Goal: Task Accomplishment & Management: Complete application form

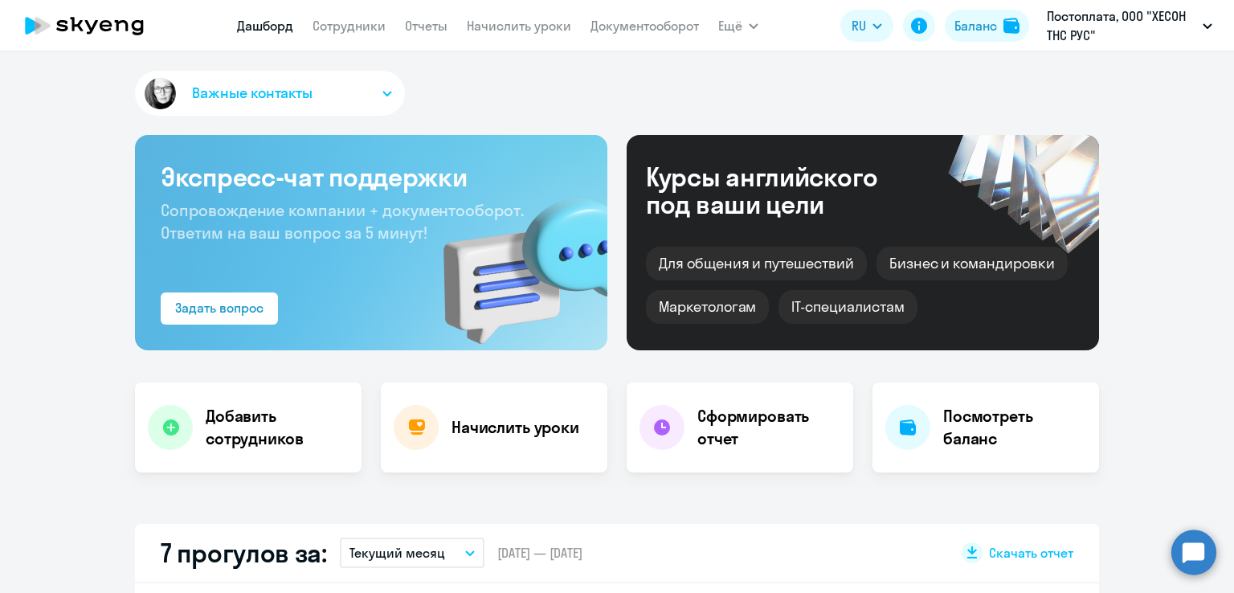
select select "30"
click at [366, 31] on link "Сотрудники" at bounding box center [349, 26] width 73 height 16
select select "30"
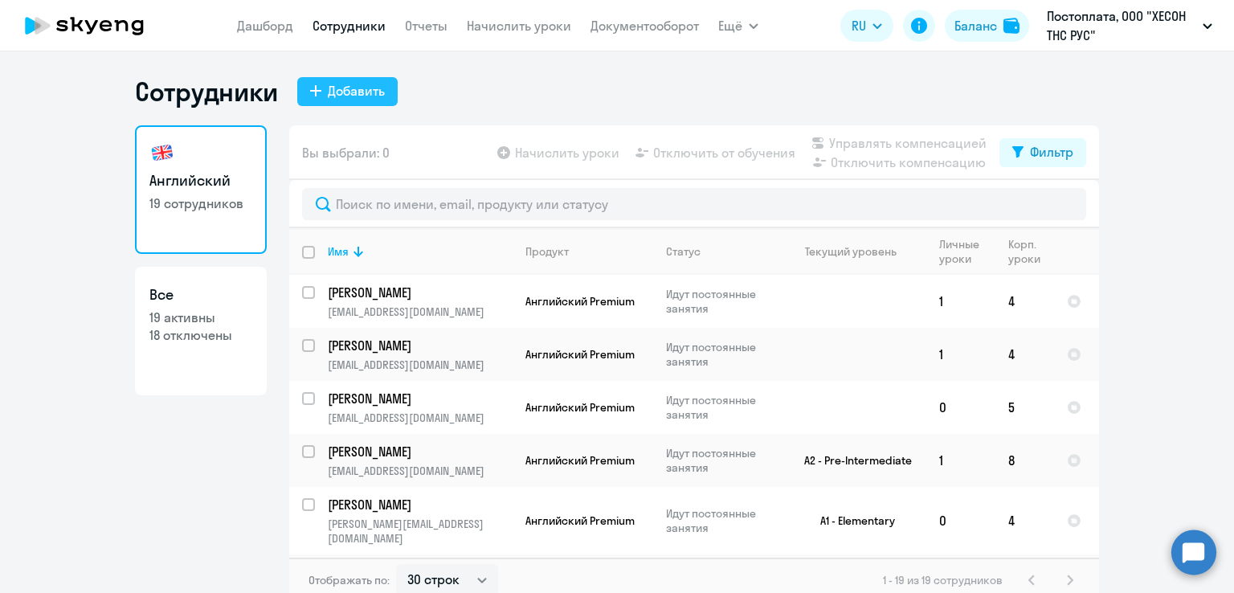
click at [331, 97] on div "Добавить" at bounding box center [356, 90] width 57 height 19
select select "english_adult_self_study"
select select "3"
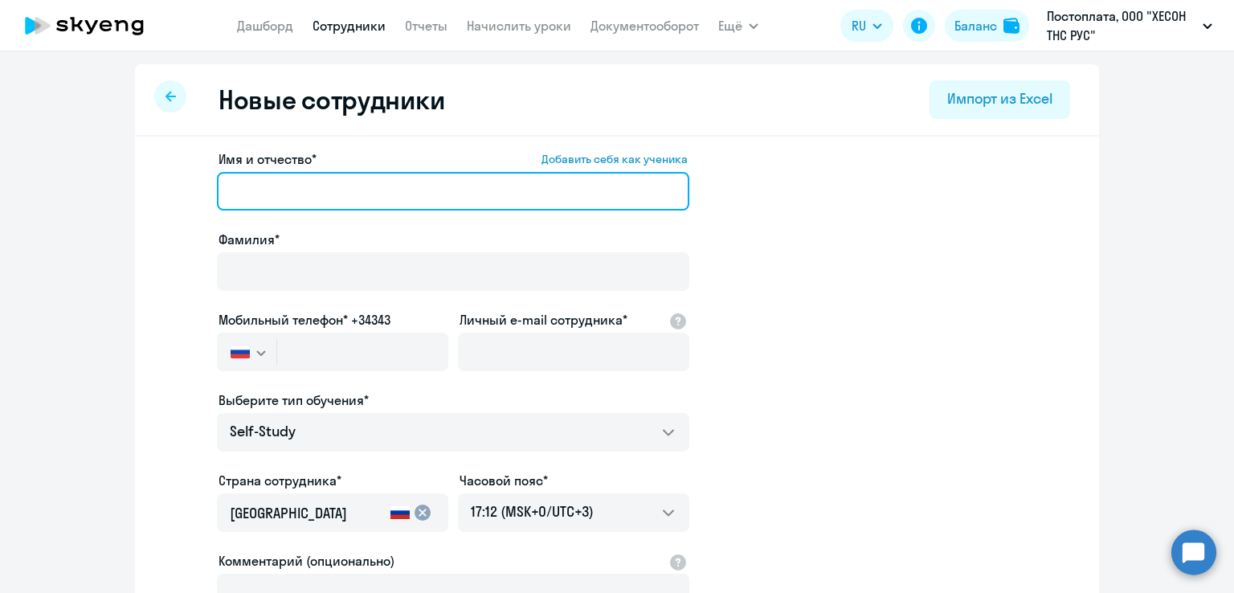
click at [264, 181] on input "Имя и отчество* Добавить себя как ученика" at bounding box center [453, 191] width 473 height 39
type input "[PERSON_NAME]"
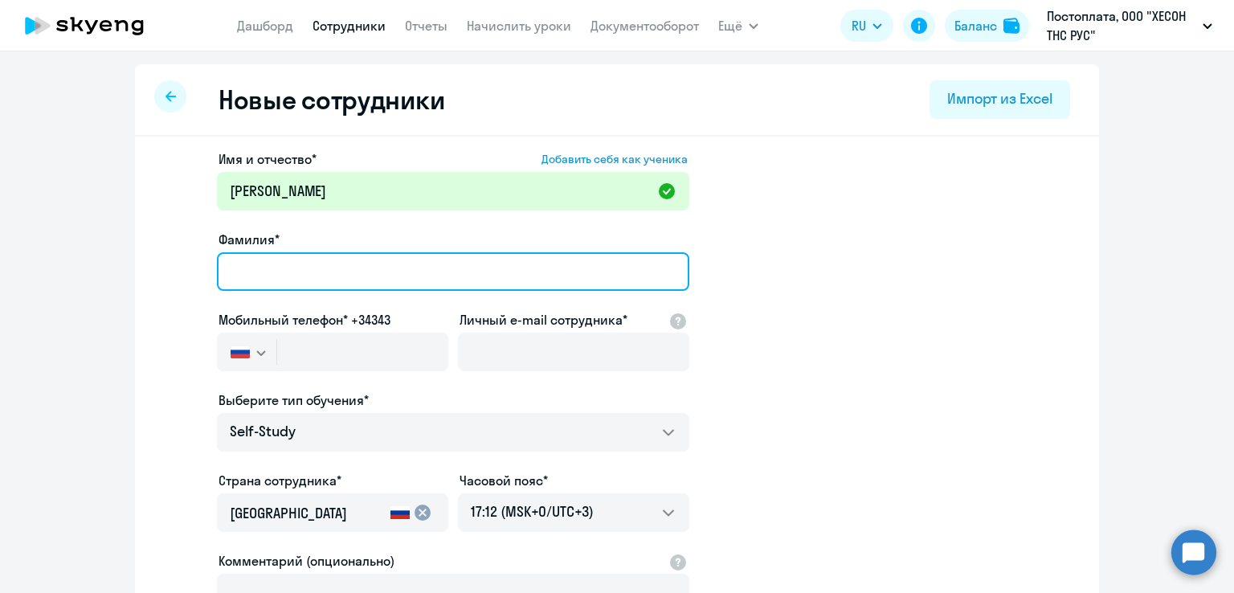
click at [266, 264] on input "Фамилия*" at bounding box center [453, 271] width 473 height 39
paste input "[PERSON_NAME]"
click at [219, 269] on input "[PERSON_NAME]" at bounding box center [453, 271] width 473 height 39
click at [370, 266] on input "[PERSON_NAME]" at bounding box center [453, 271] width 473 height 39
type input "[PERSON_NAME]"
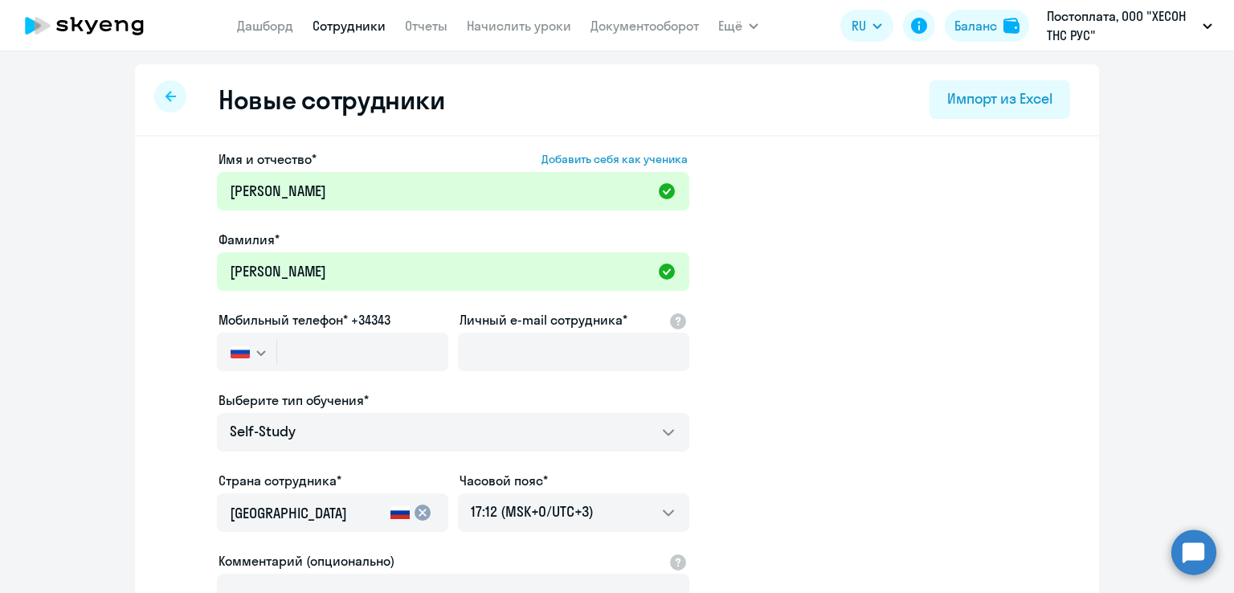
click at [1025, 317] on app-new-student-form "Имя и отчество* Добавить себя как ученика Виктория Вадимовна Фамилия* Кудзиева …" at bounding box center [617, 435] width 913 height 573
click at [501, 348] on input "Личный e-mail сотрудника*" at bounding box center [573, 352] width 231 height 39
paste input "[EMAIL_ADDRESS][DOMAIN_NAME]"
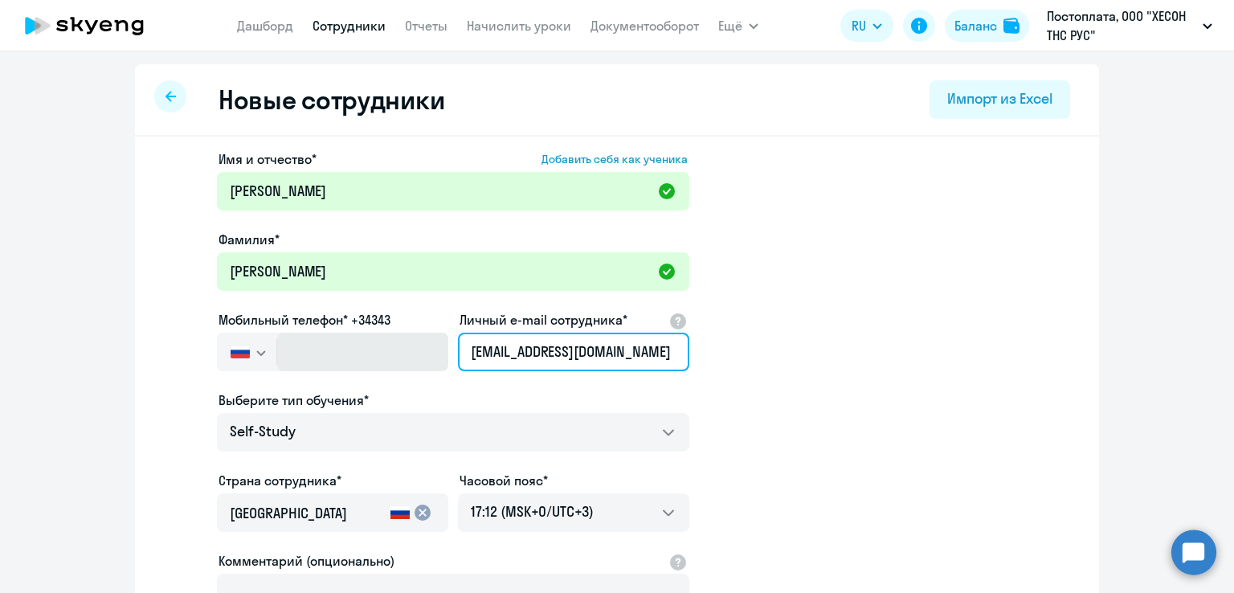
type input "[EMAIL_ADDRESS][DOMAIN_NAME]"
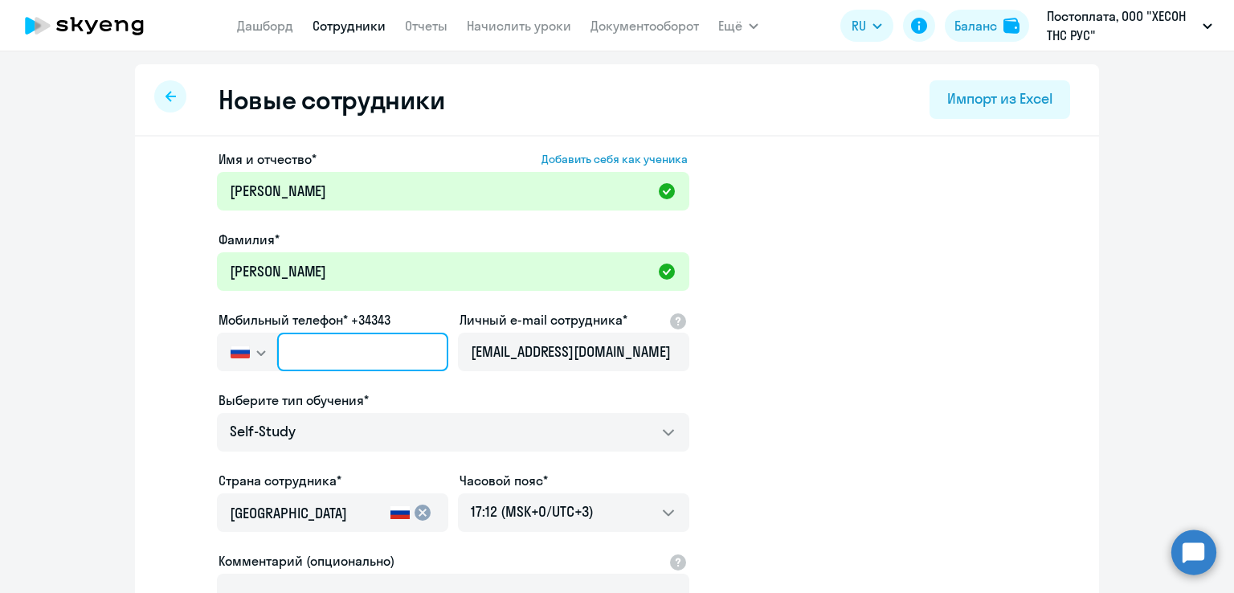
click at [328, 348] on input "text" at bounding box center [362, 352] width 171 height 39
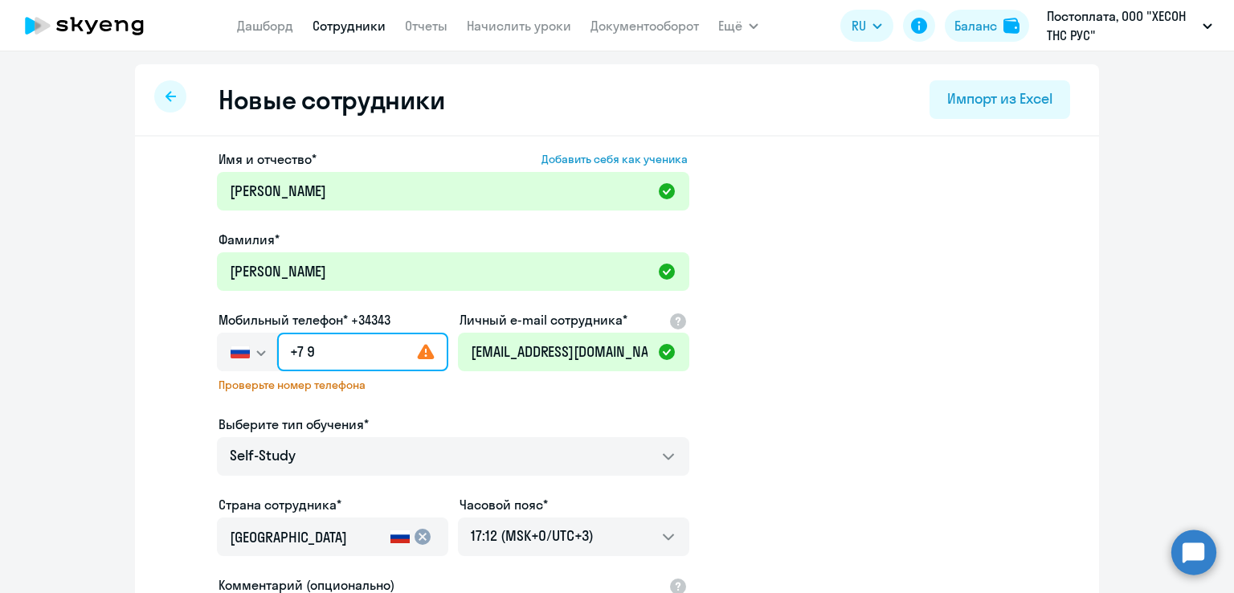
click at [325, 350] on input "+7 9" at bounding box center [362, 352] width 171 height 39
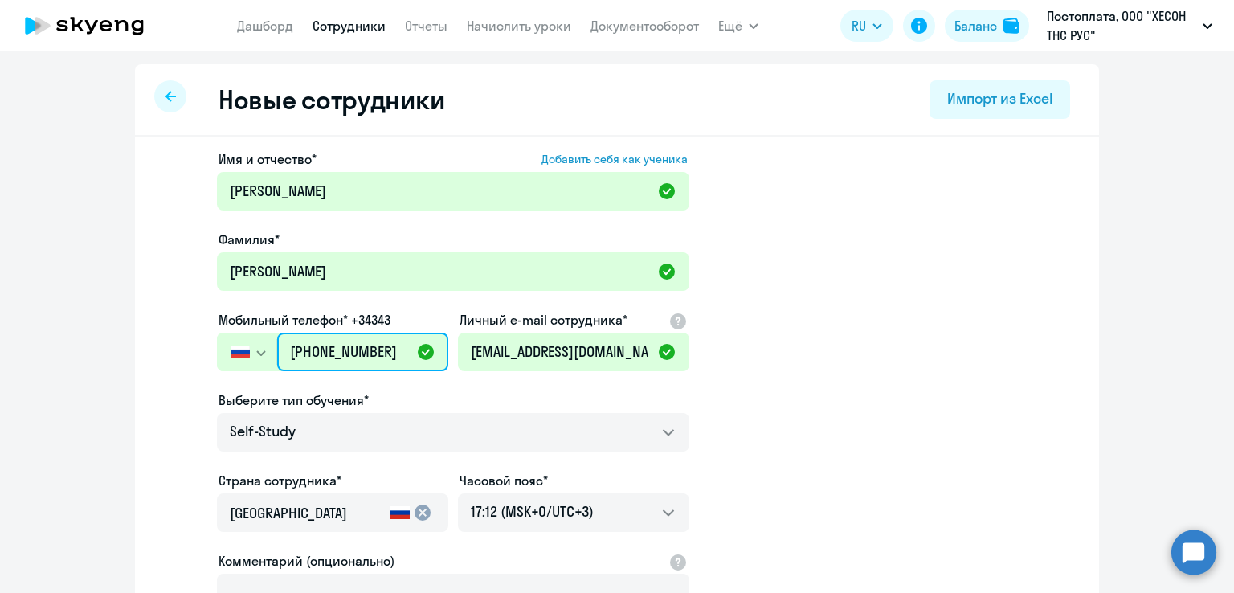
scroll to position [161, 0]
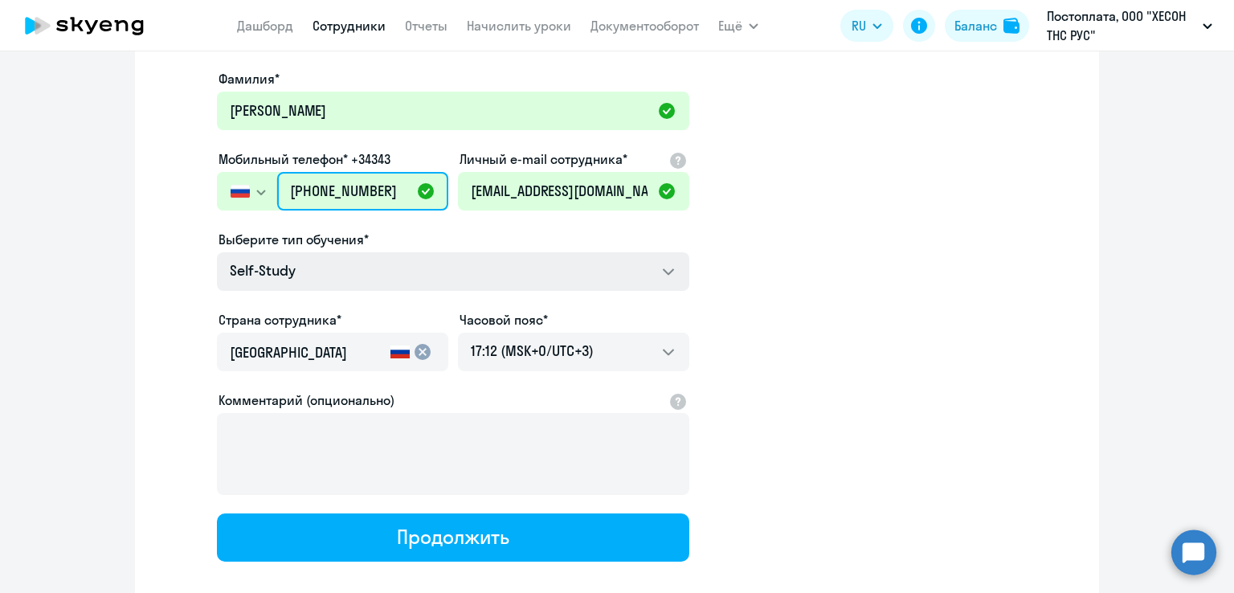
type input "[PHONE_NUMBER]"
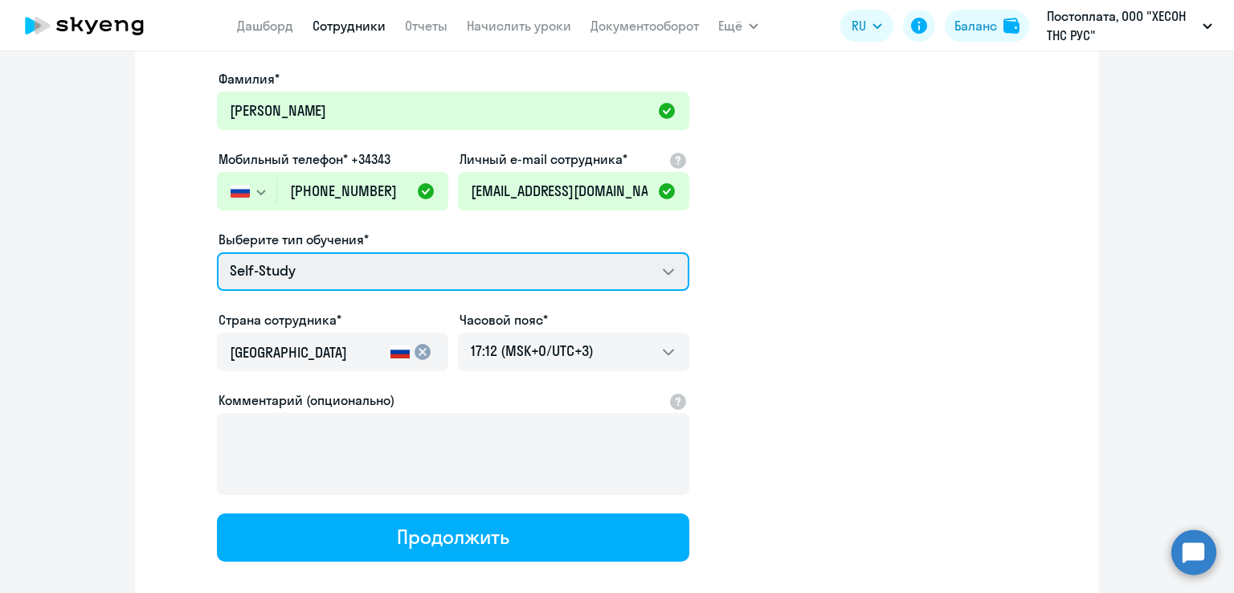
click at [666, 271] on select "Self-Study Screening Test Talks 15 минутные разговоры на английском Премиум анг…" at bounding box center [453, 271] width 473 height 39
select select "english_adult_not_native_speaker_premium"
click at [217, 252] on select "Self-Study Screening Test Talks 15 минутные разговоры на английском Премиум анг…" at bounding box center [453, 271] width 473 height 39
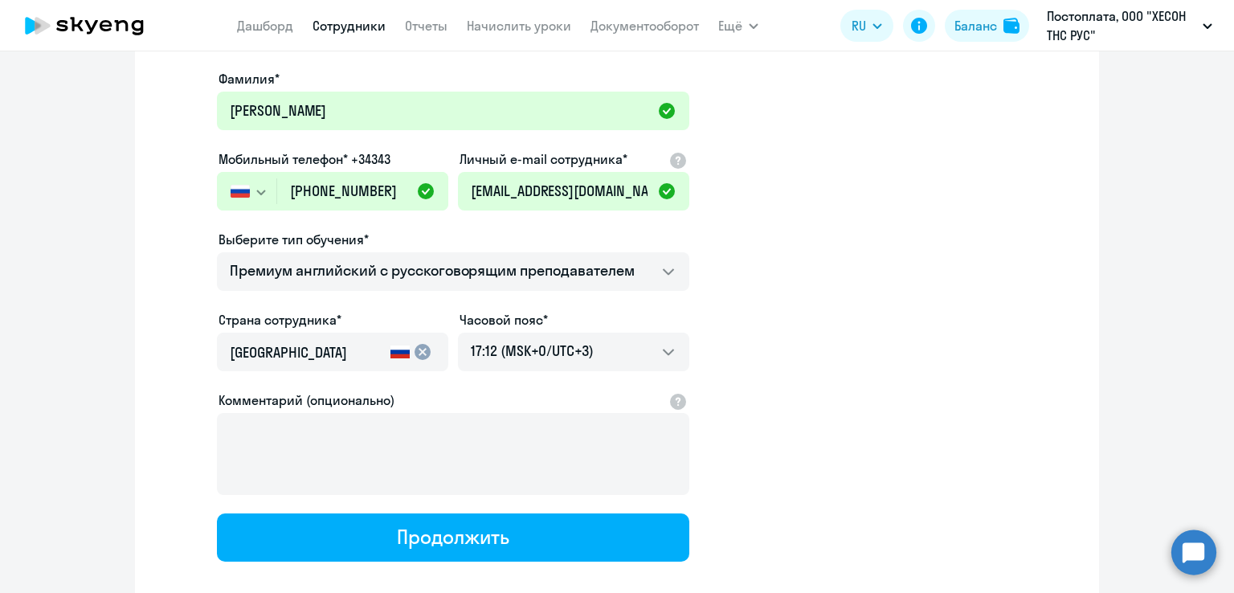
click at [862, 271] on app-new-student-form "Имя и отчество* Добавить себя как ученика Виктория Вадимовна Фамилия* Кудзиева …" at bounding box center [617, 275] width 913 height 573
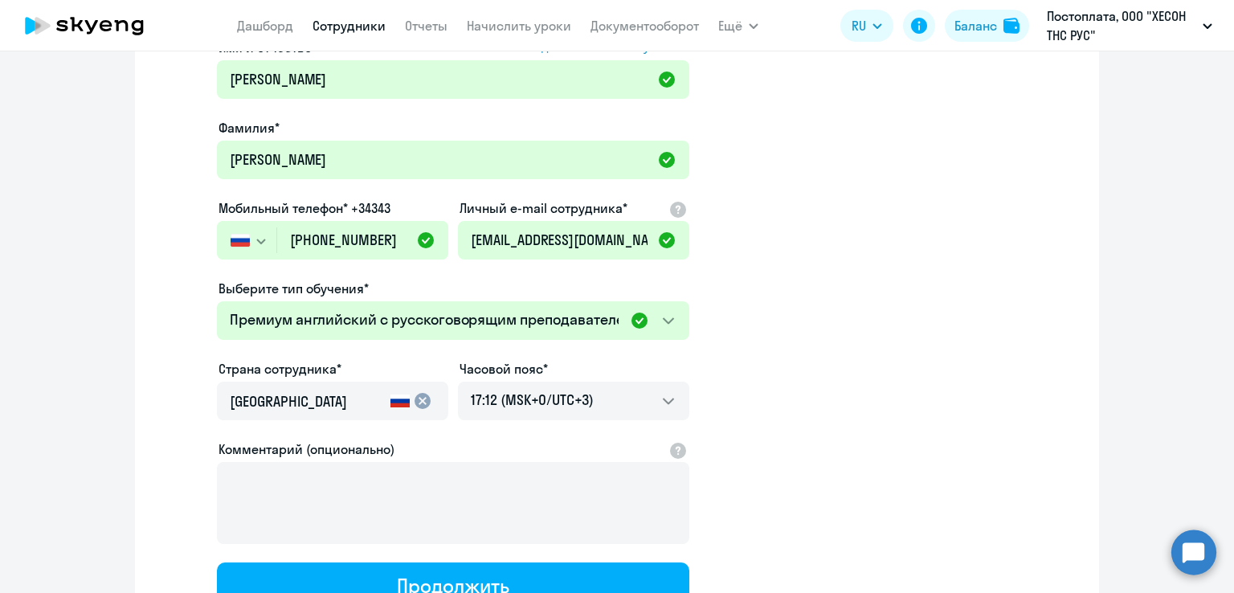
scroll to position [248, 0]
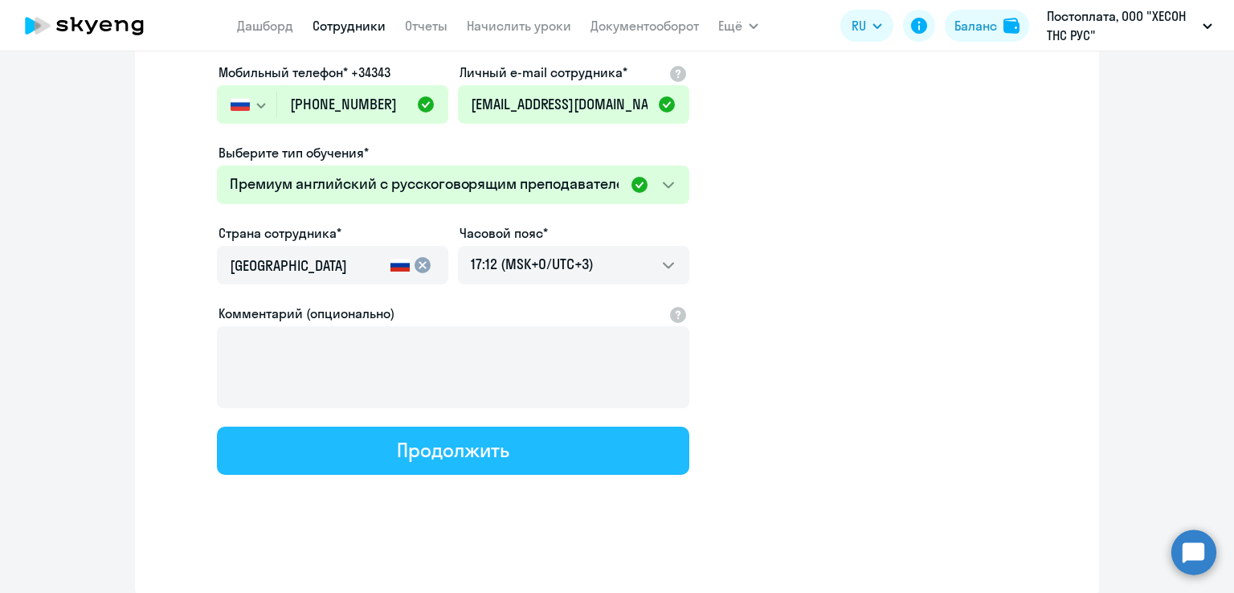
click at [494, 443] on div "Продолжить" at bounding box center [453, 450] width 112 height 26
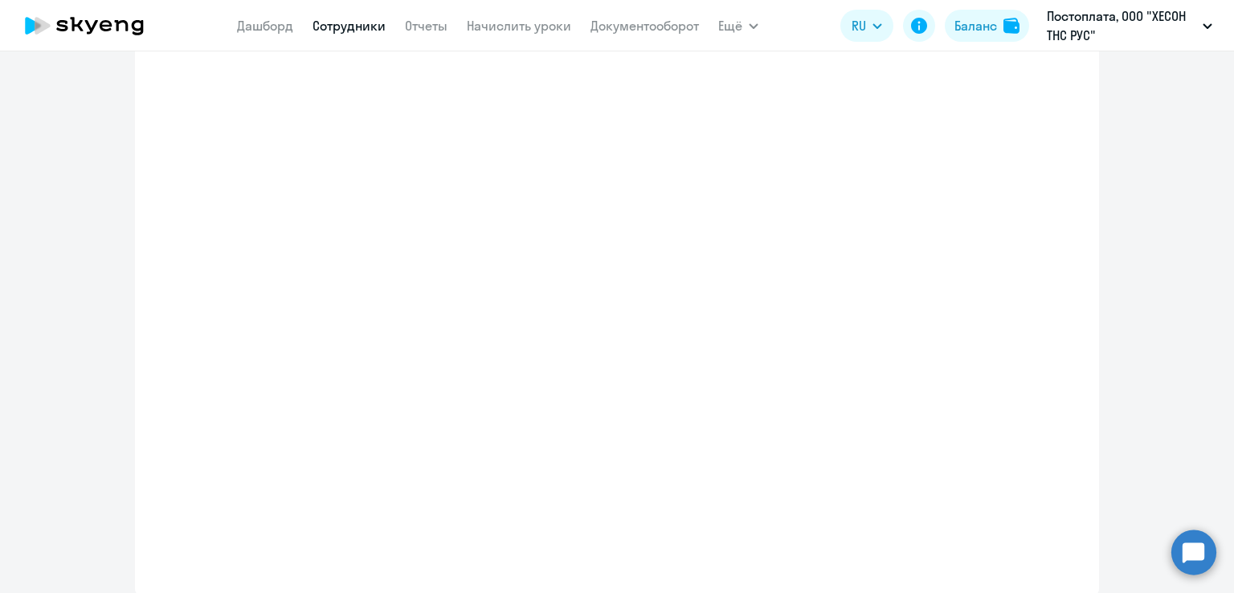
select select "english_adult_not_native_speaker_premium"
select select "3"
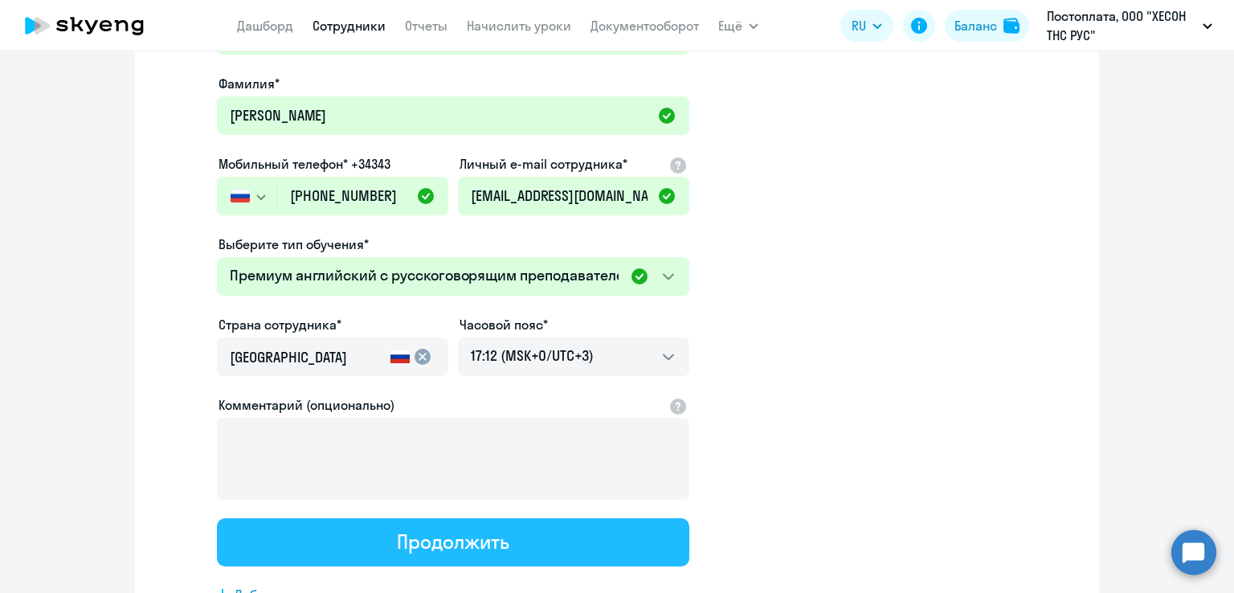
scroll to position [0, 0]
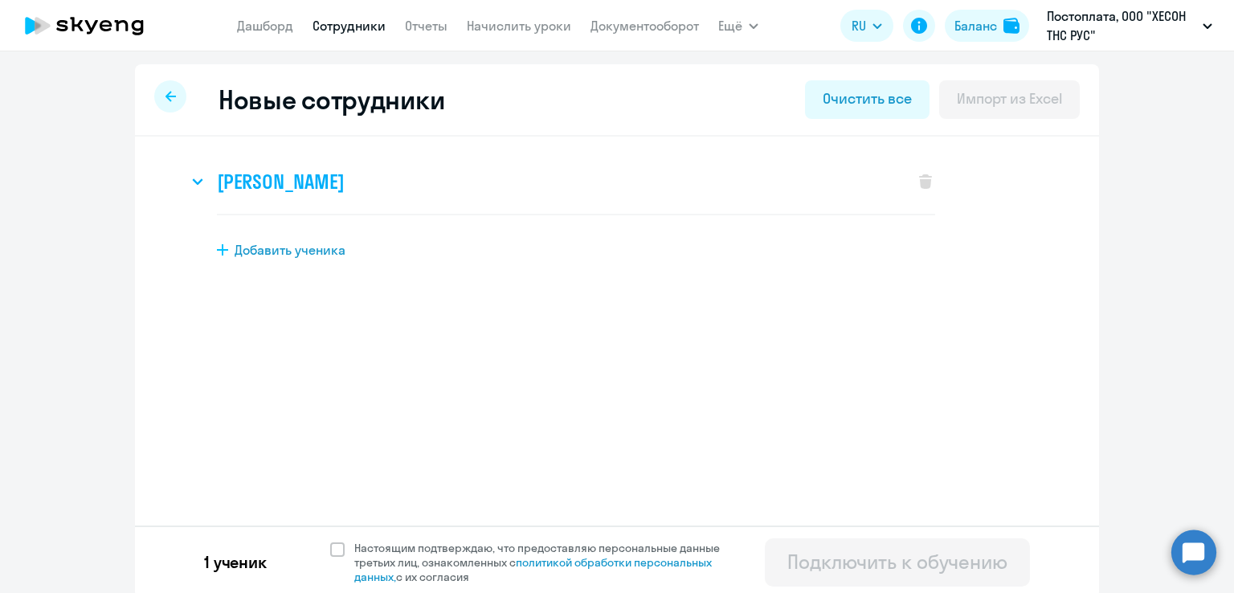
click at [343, 179] on h3 "[PERSON_NAME]" at bounding box center [280, 182] width 127 height 26
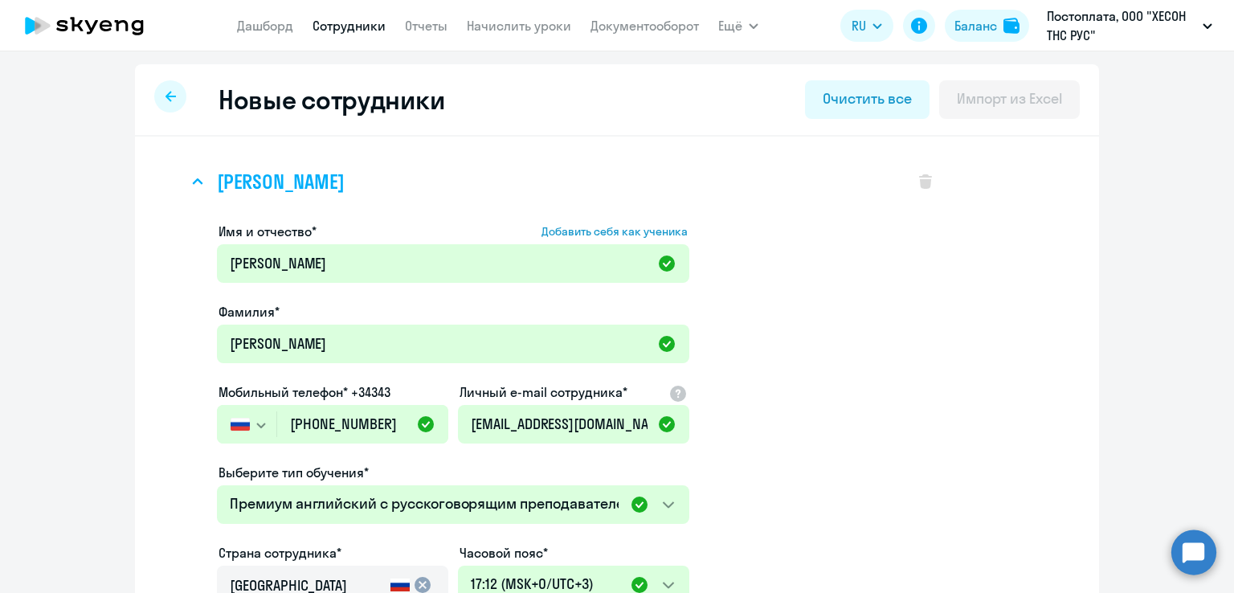
click at [232, 178] on h3 "[PERSON_NAME]" at bounding box center [280, 182] width 127 height 26
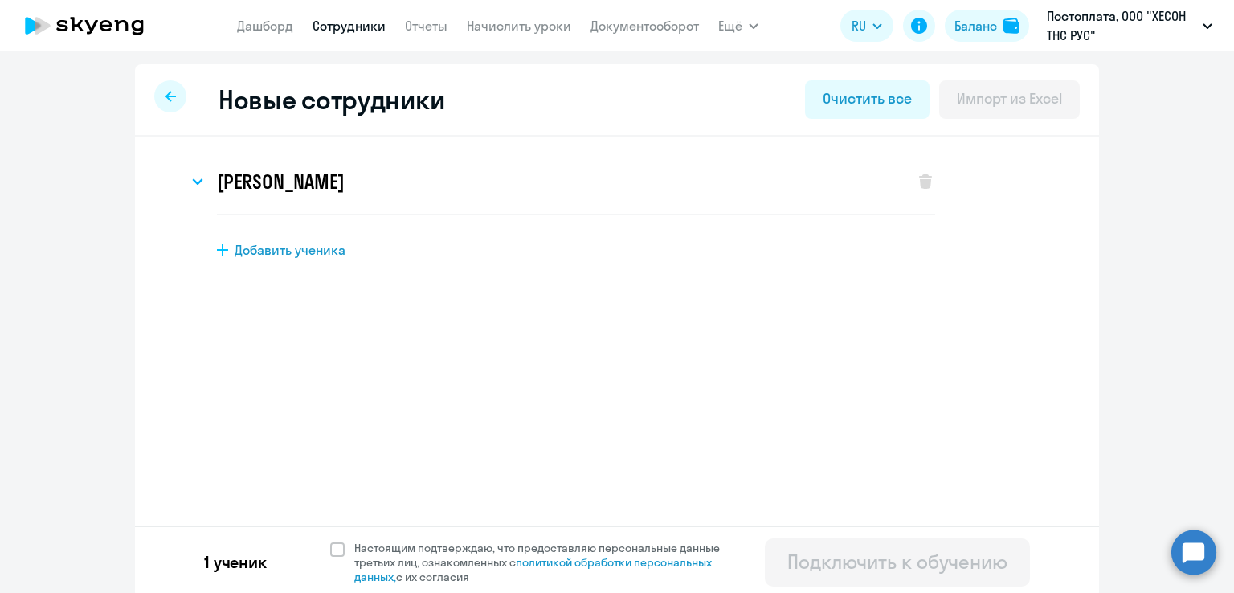
click at [353, 27] on link "Сотрудники" at bounding box center [349, 26] width 73 height 16
select select "30"
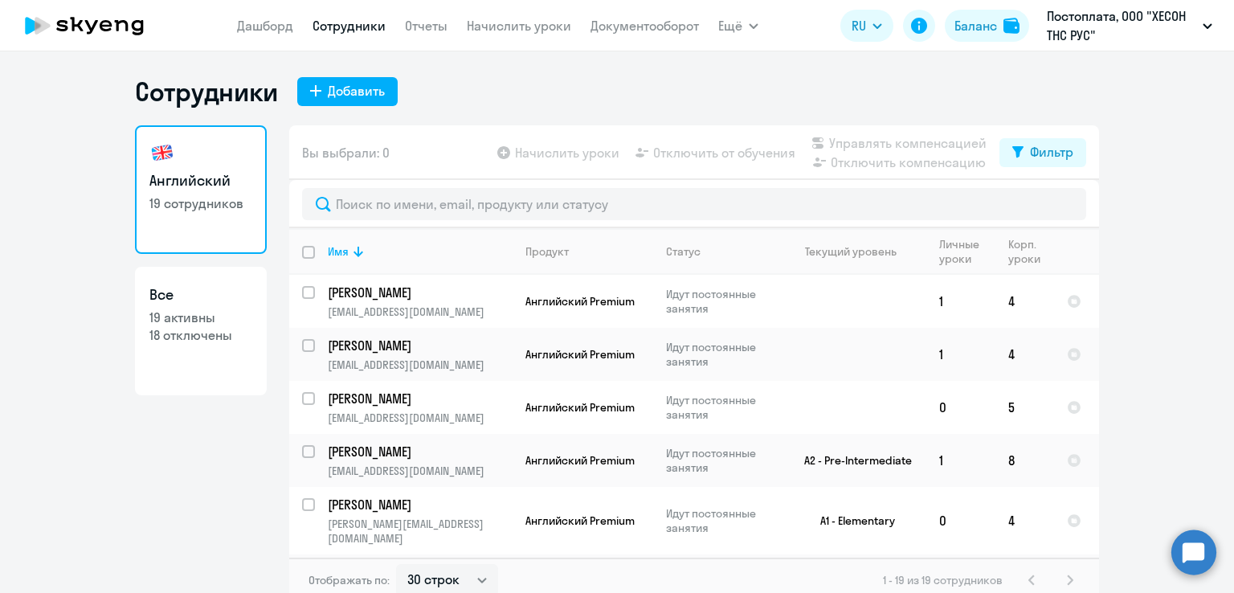
click at [328, 26] on link "Сотрудники" at bounding box center [349, 26] width 73 height 16
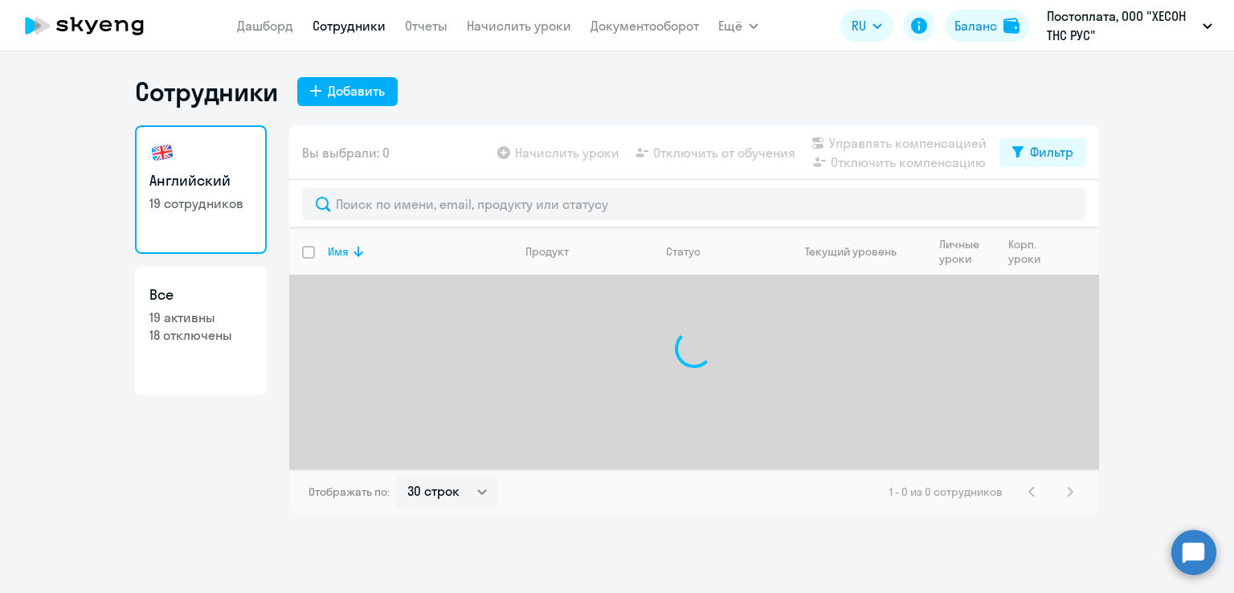
select select "30"
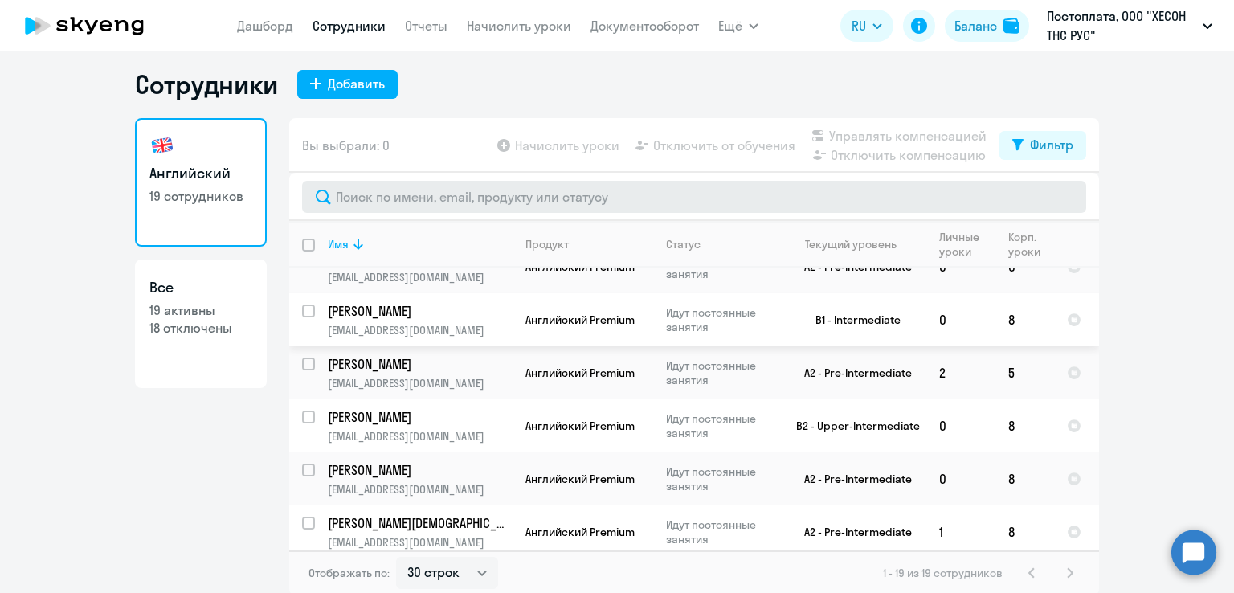
scroll to position [10, 0]
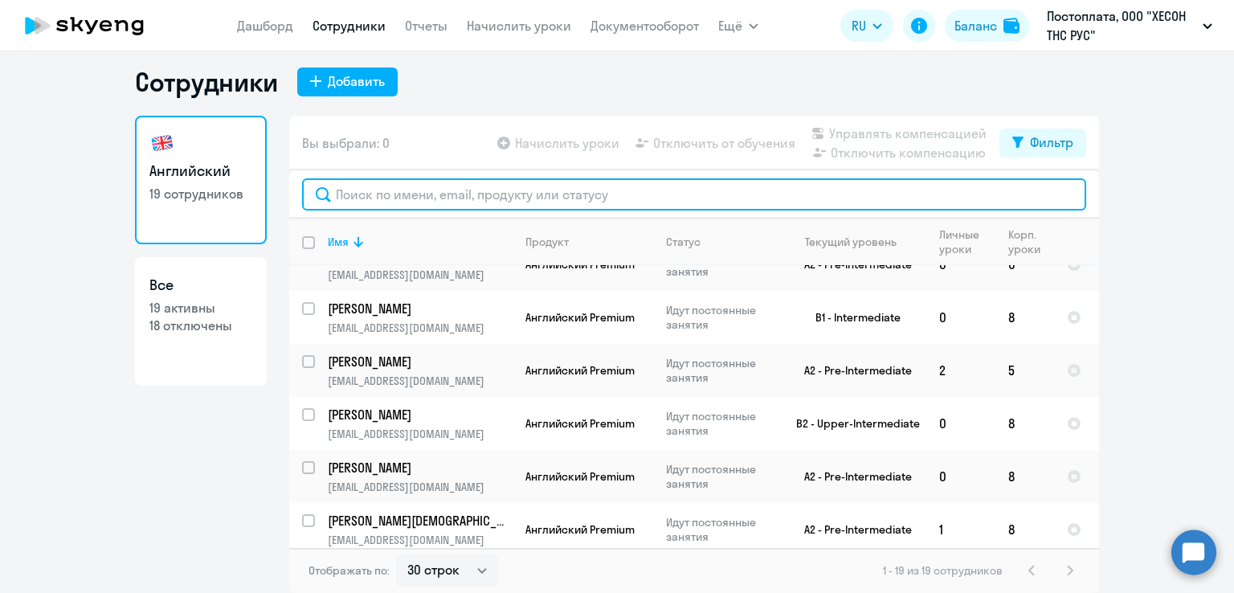
click at [426, 204] on input "text" at bounding box center [694, 194] width 784 height 32
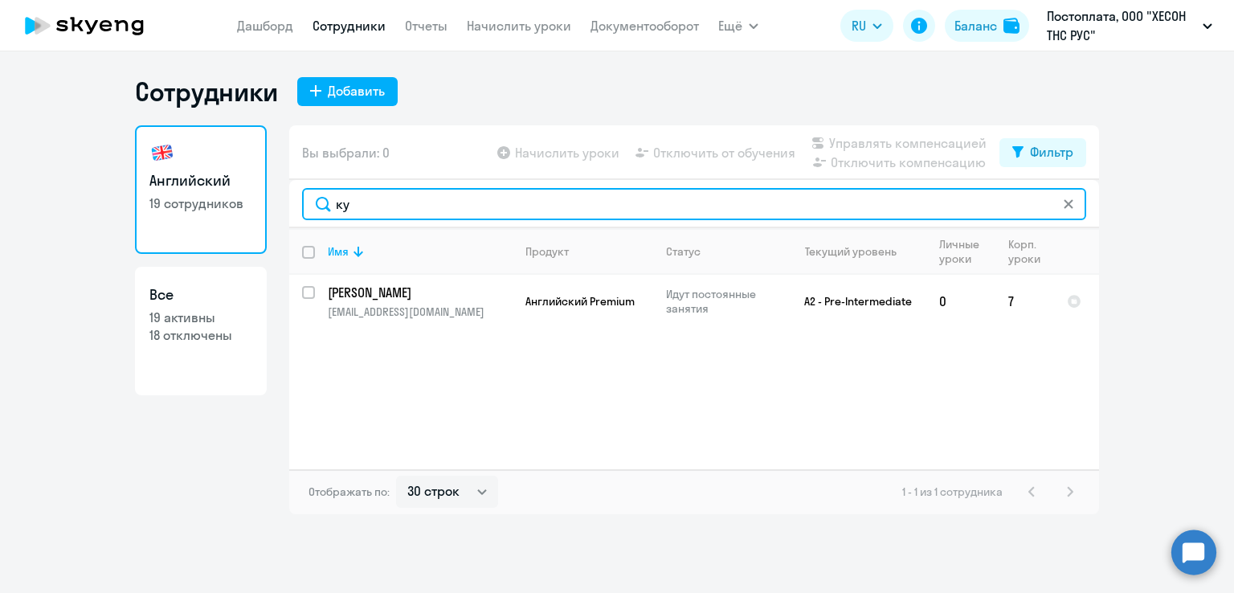
scroll to position [0, 0]
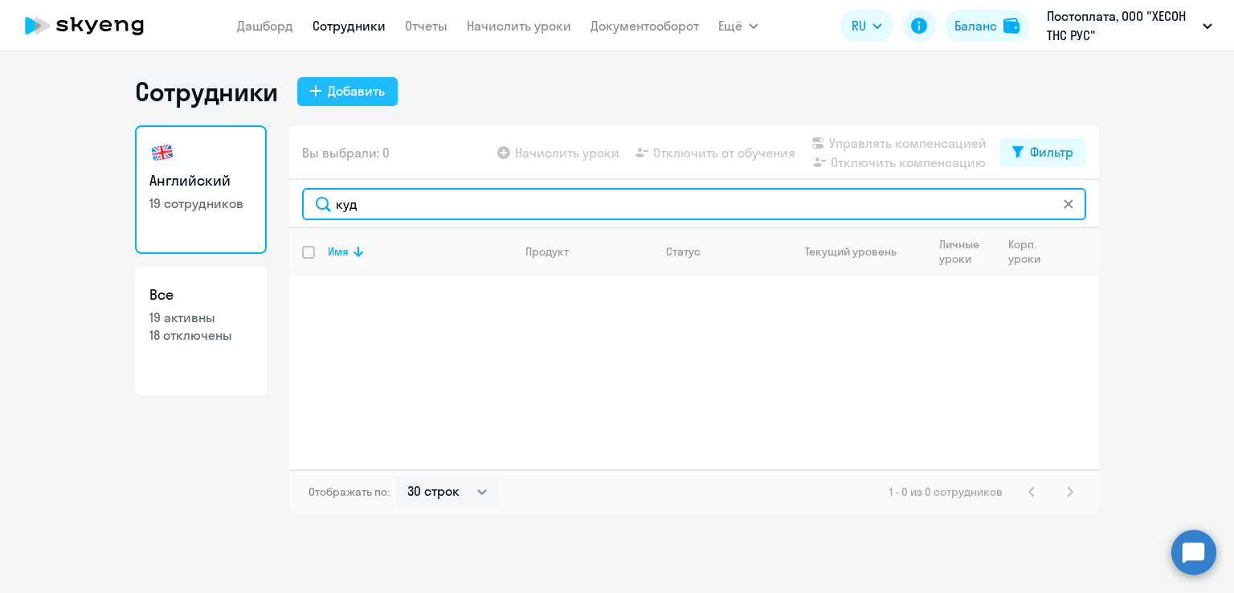
type input "куд"
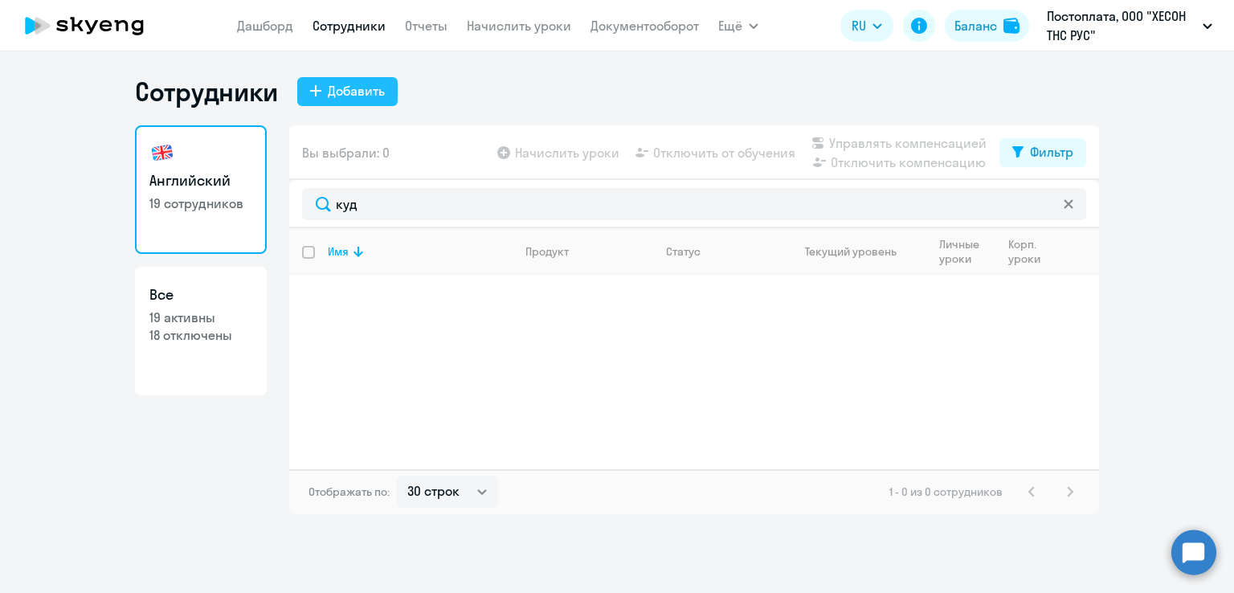
click at [334, 86] on div "Добавить" at bounding box center [356, 90] width 57 height 19
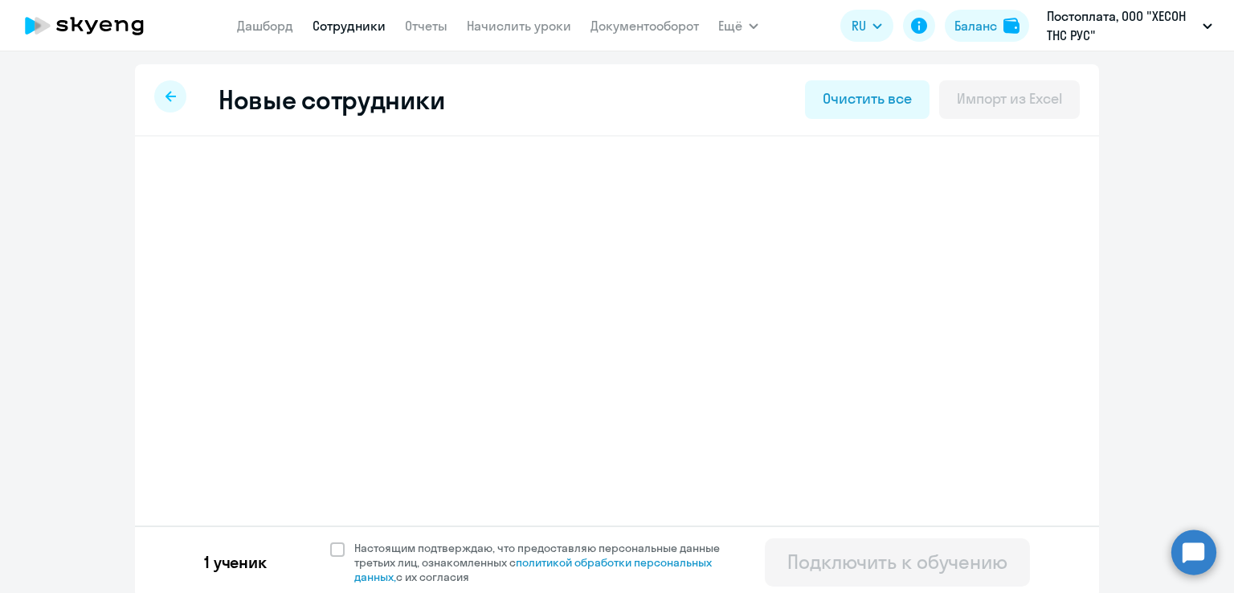
select select "english_adult_not_native_speaker_premium"
select select "3"
click at [344, 181] on h3 "[PERSON_NAME]" at bounding box center [280, 182] width 127 height 26
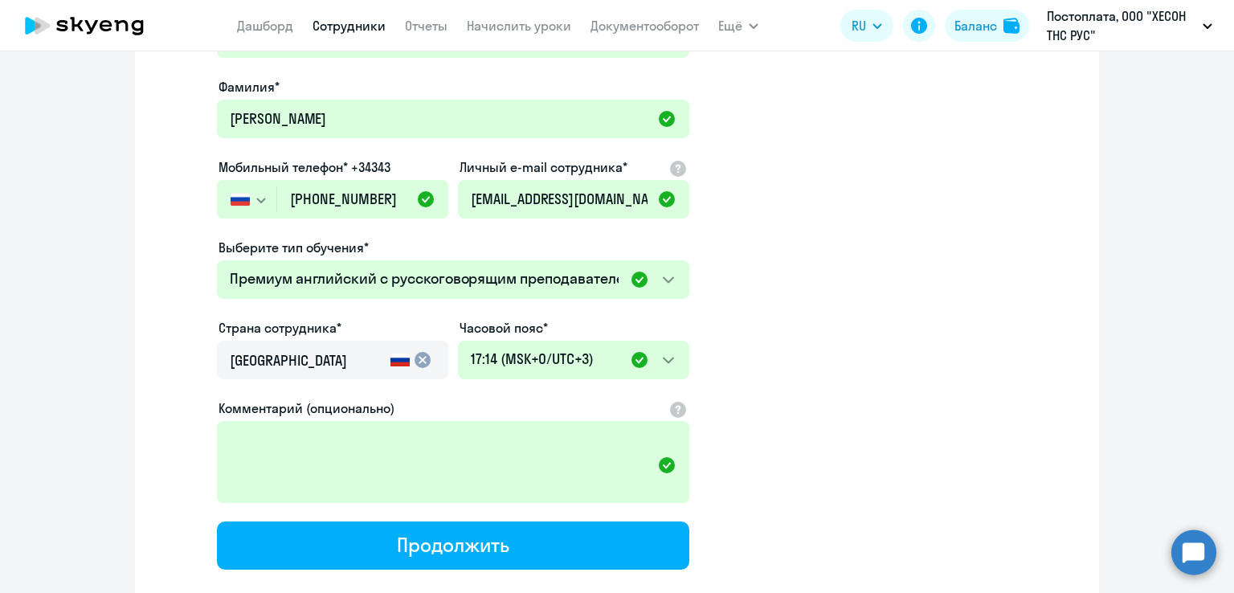
scroll to position [371, 0]
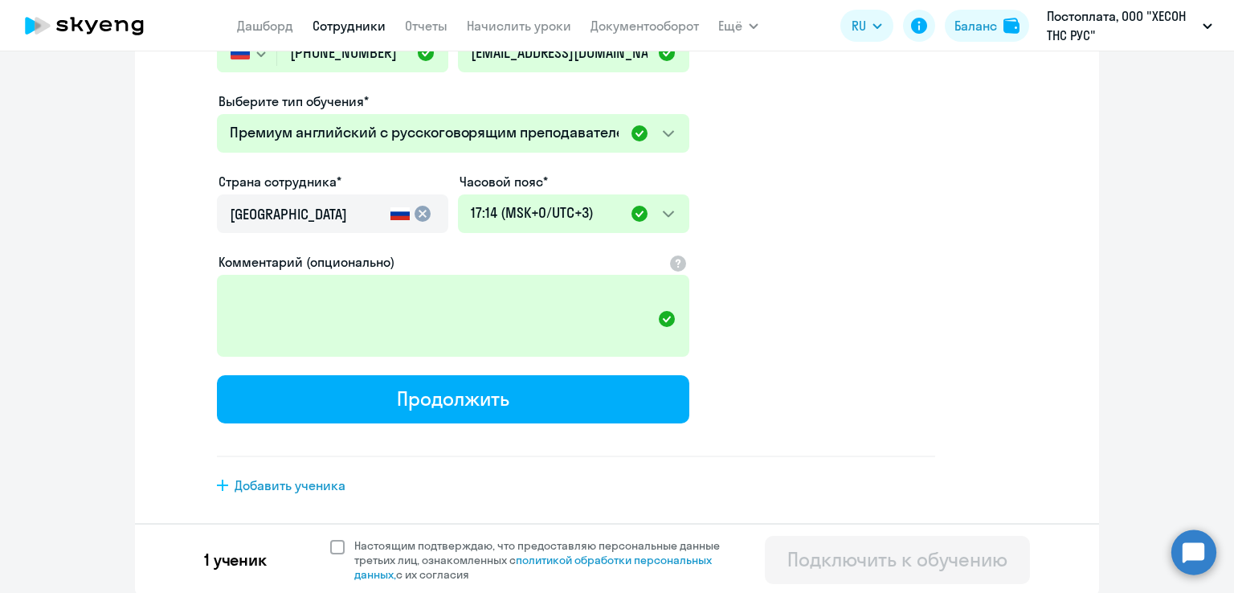
click at [335, 546] on span at bounding box center [337, 547] width 14 height 14
click at [330, 538] on input "Настоящим подтверждаю, что предоставляю персональные данные третьих лиц, ознако…" at bounding box center [329, 538] width 1 height 1
checkbox input "true"
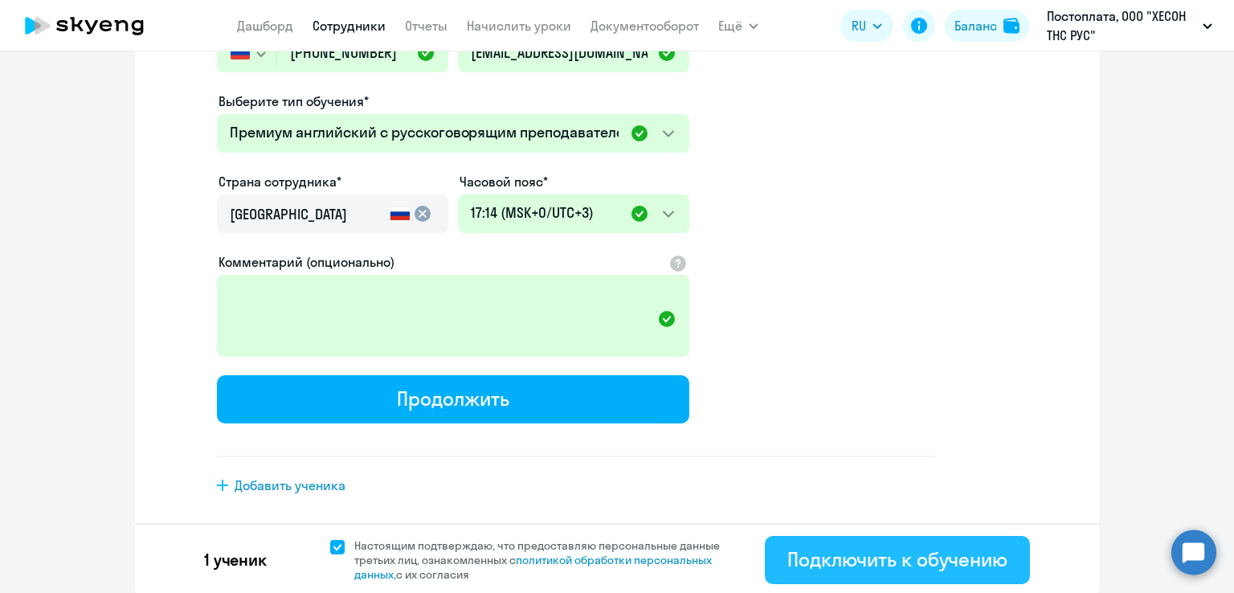
click at [854, 554] on div "Подключить к обучению" at bounding box center [898, 559] width 220 height 26
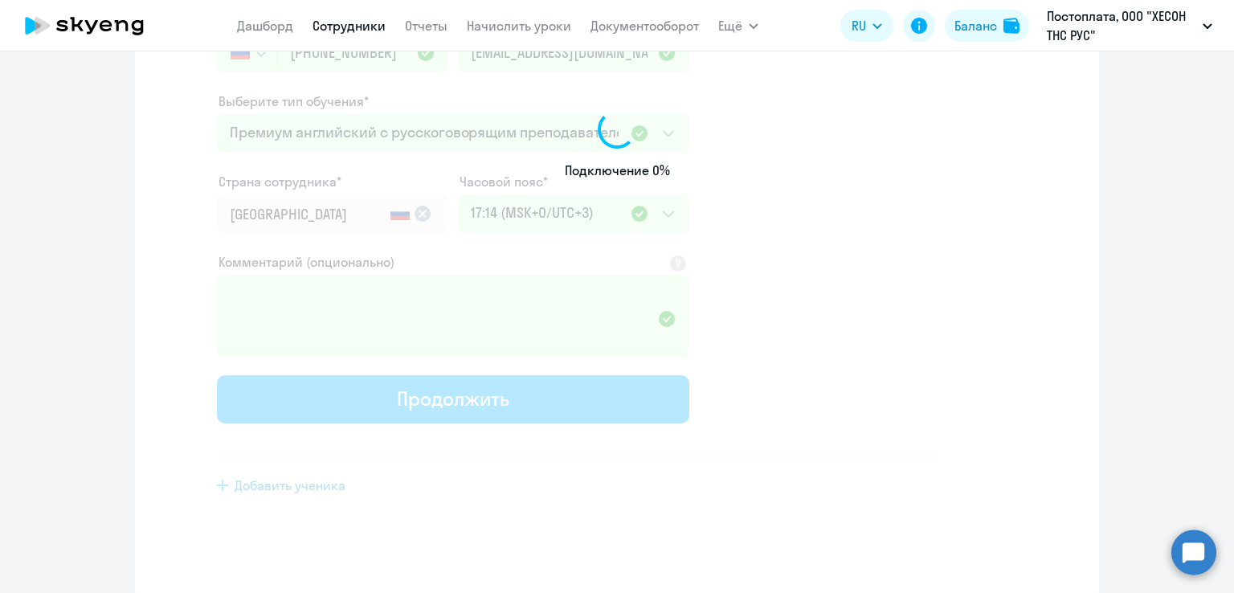
select select "english_adult_self_study"
select select "3"
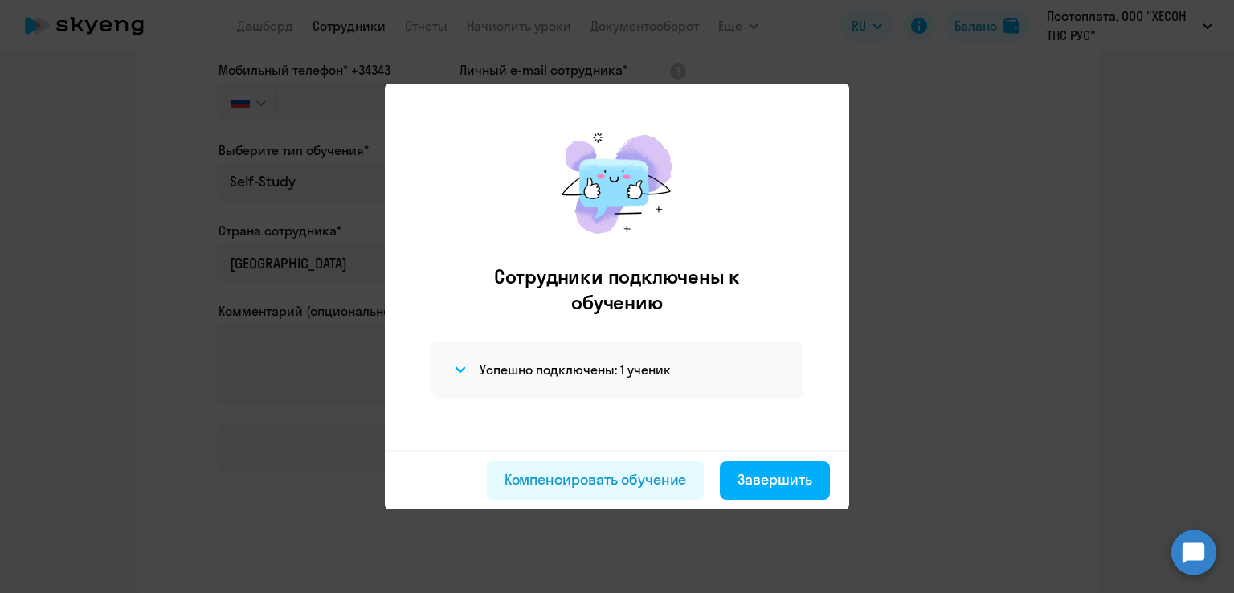
scroll to position [248, 0]
click at [752, 473] on div "Завершить" at bounding box center [775, 479] width 75 height 21
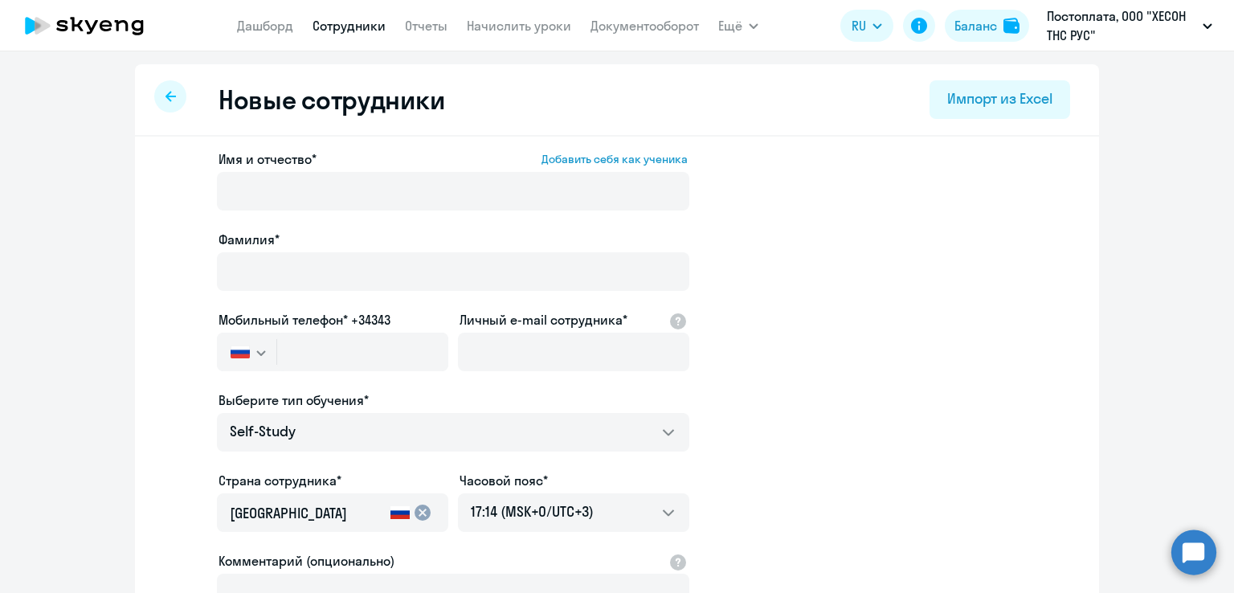
select select "30"
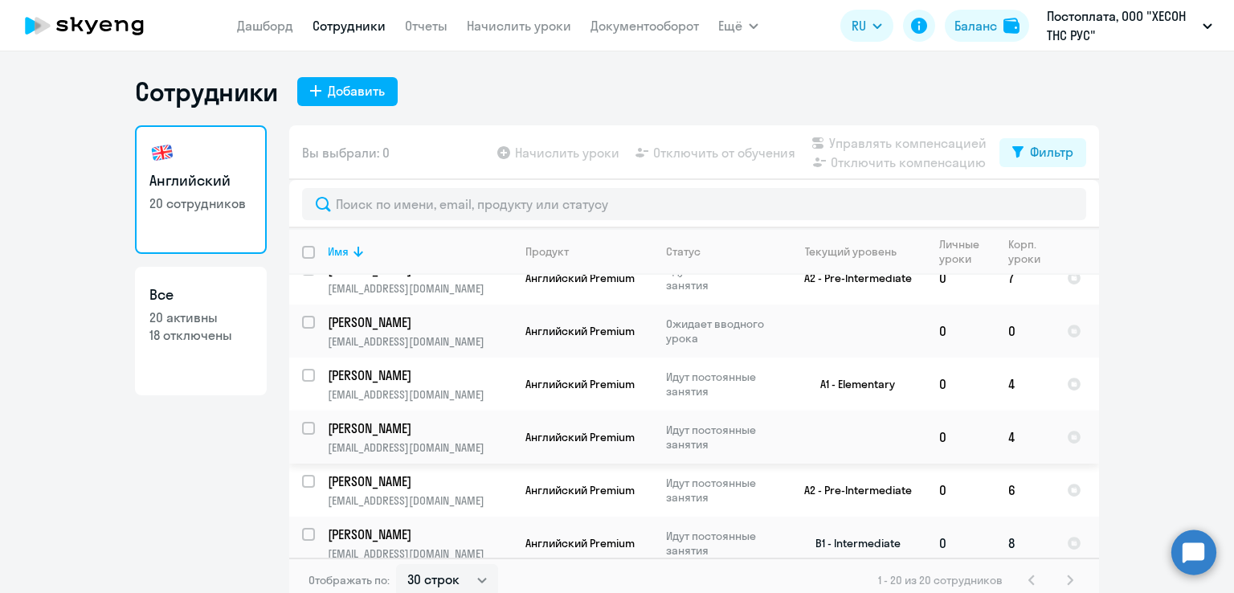
scroll to position [543, 0]
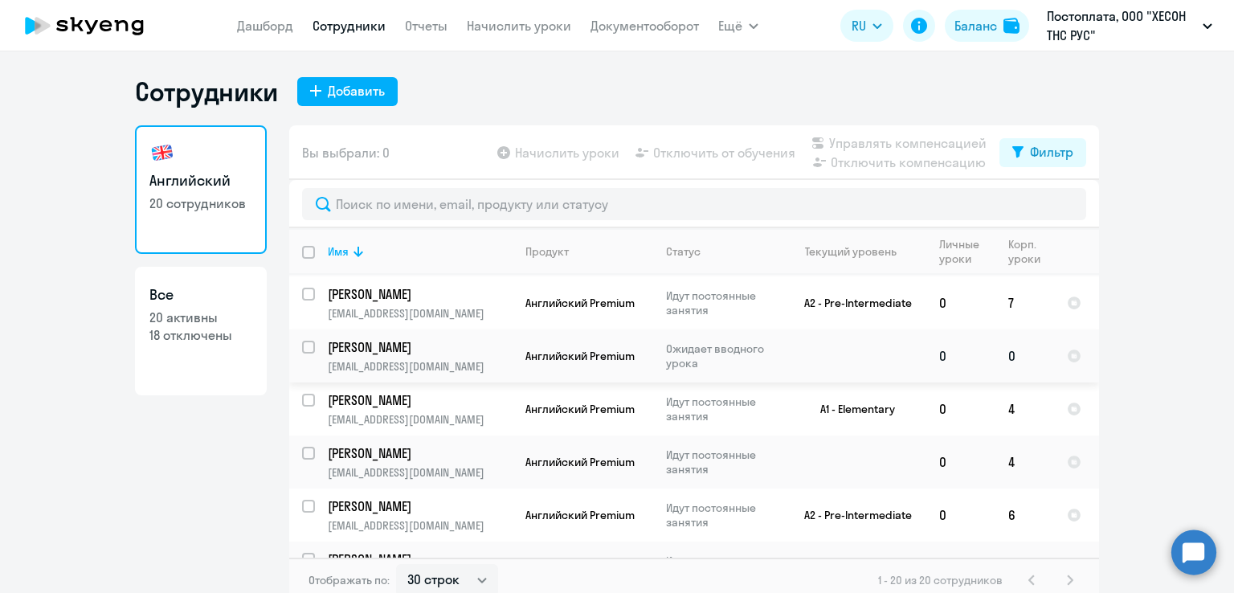
click at [307, 341] on input "select row 42696831" at bounding box center [318, 357] width 32 height 32
checkbox input "true"
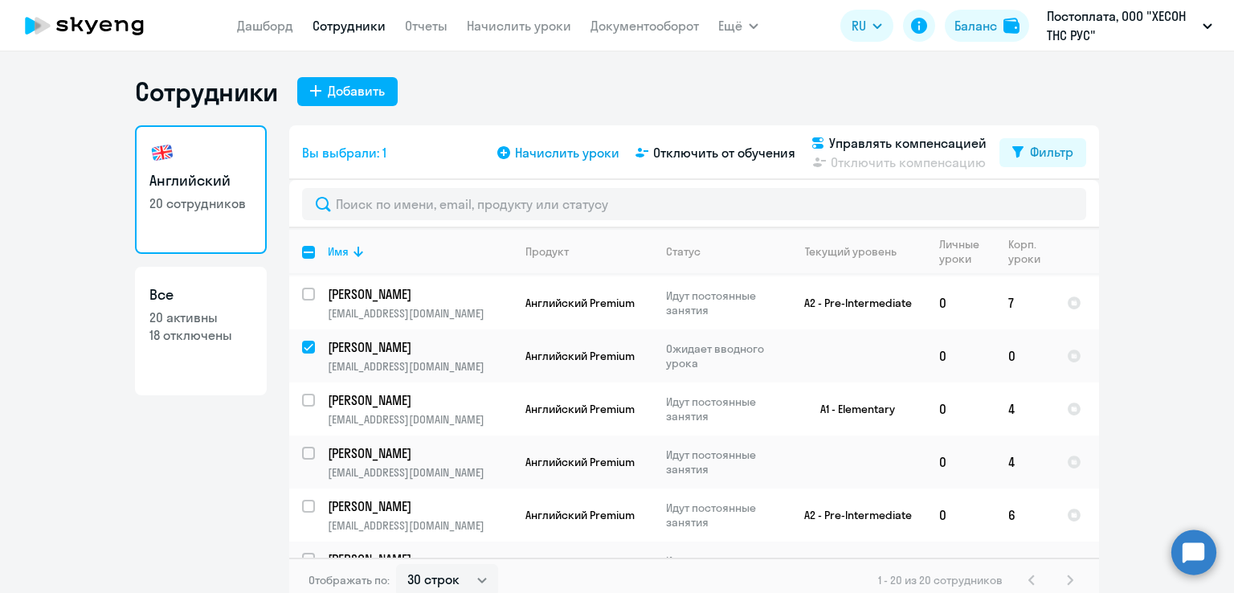
click at [543, 155] on span "Начислить уроки" at bounding box center [567, 152] width 104 height 19
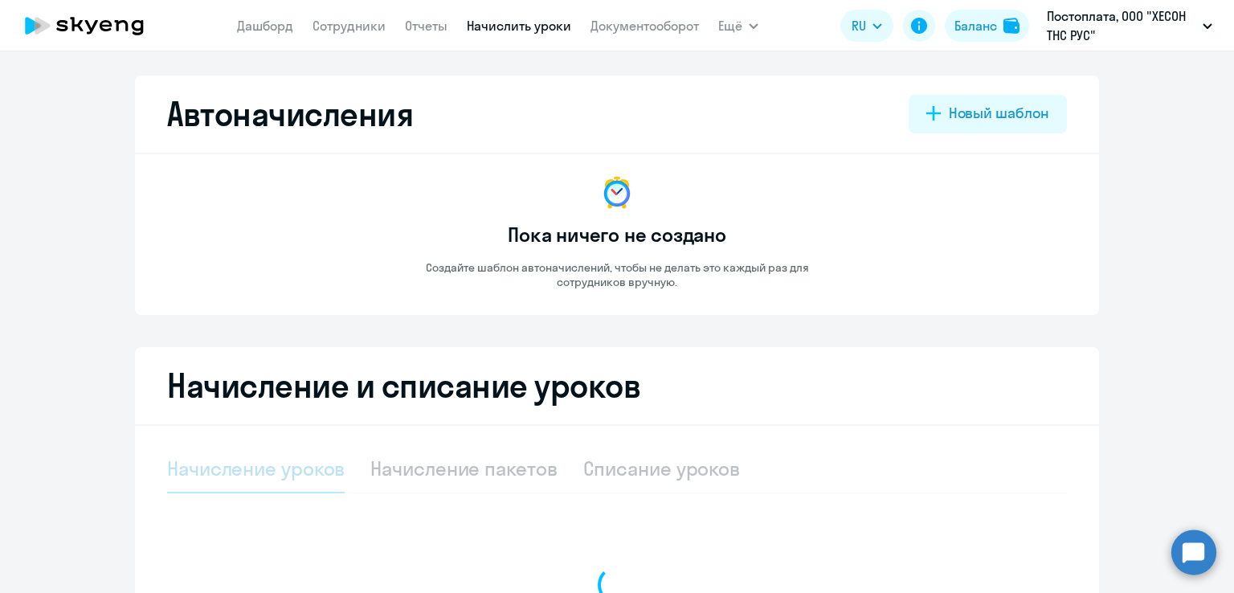
select select "10"
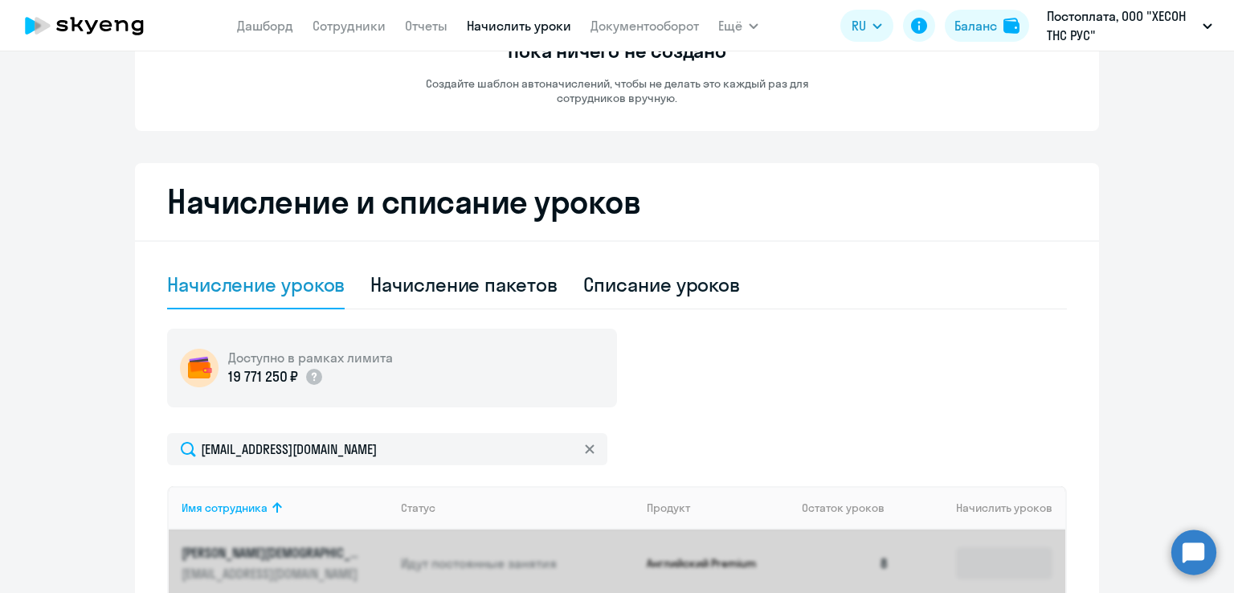
scroll to position [453, 0]
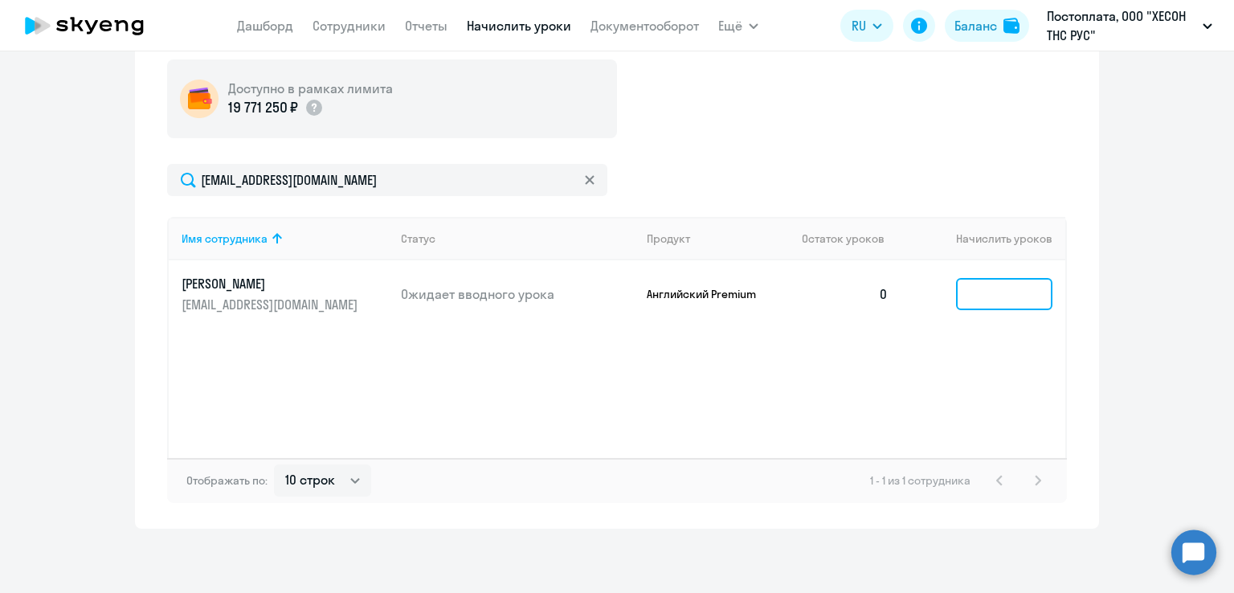
click at [971, 294] on input at bounding box center [1004, 294] width 96 height 32
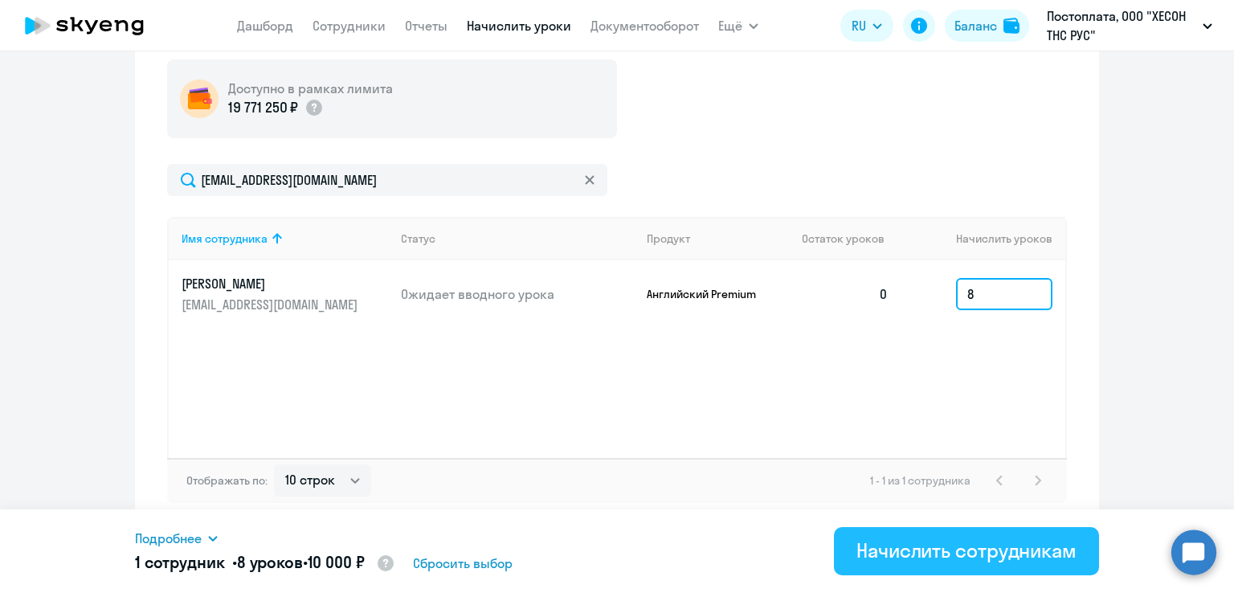
type input "8"
click at [936, 546] on div "Начислить сотрудникам" at bounding box center [967, 551] width 220 height 26
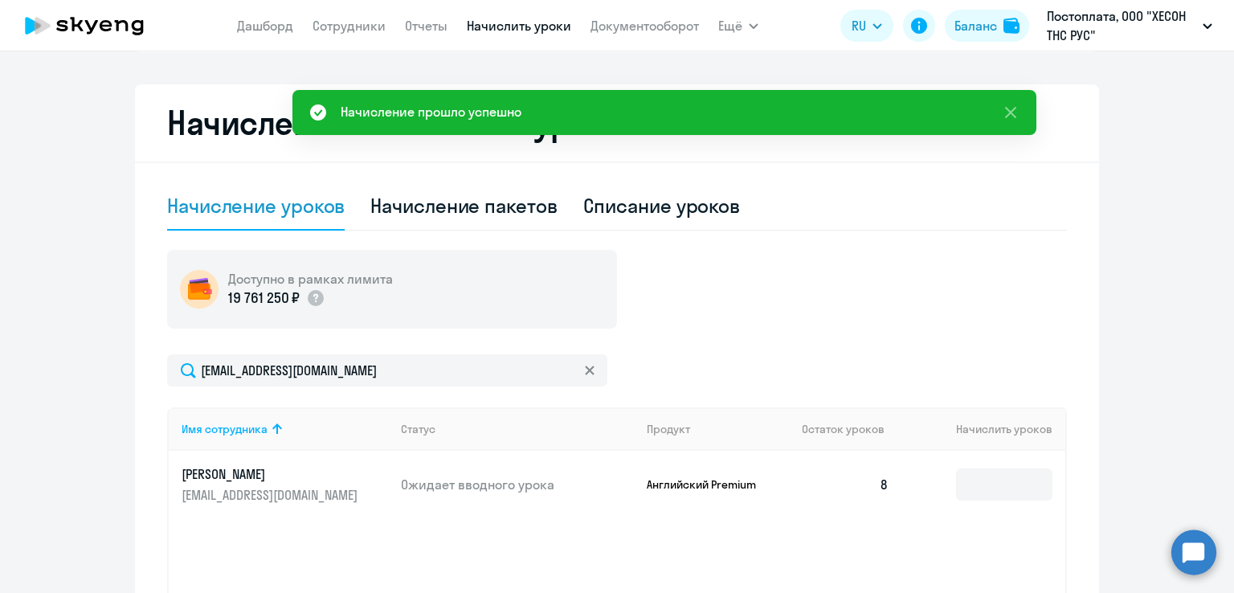
scroll to position [0, 0]
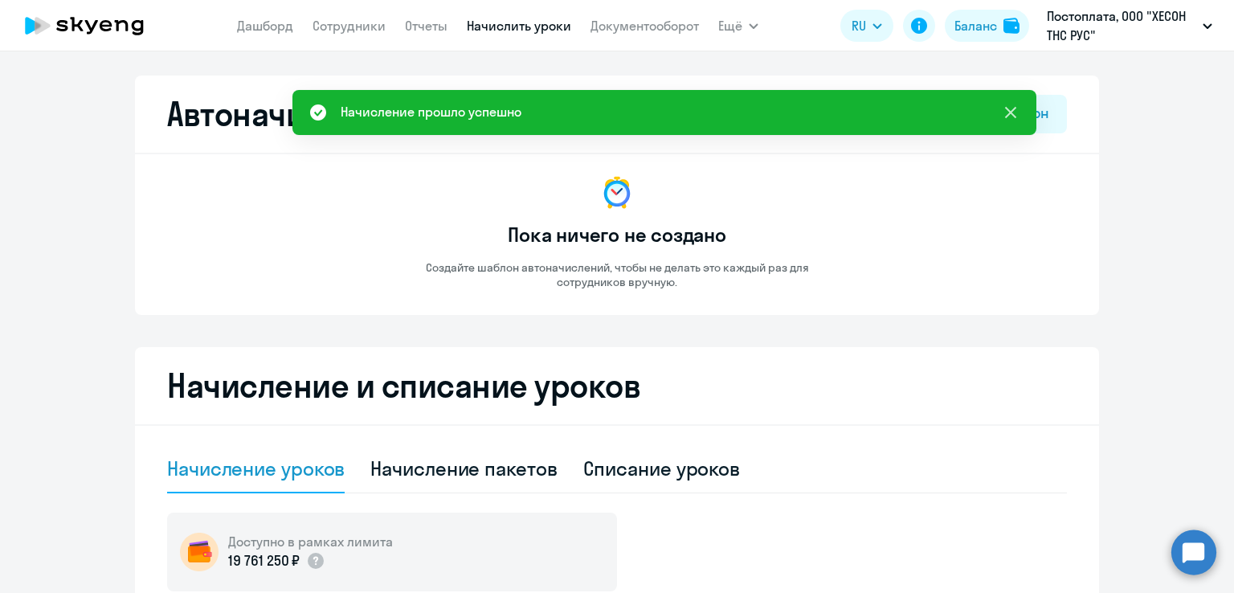
click at [1006, 110] on icon at bounding box center [1010, 112] width 19 height 19
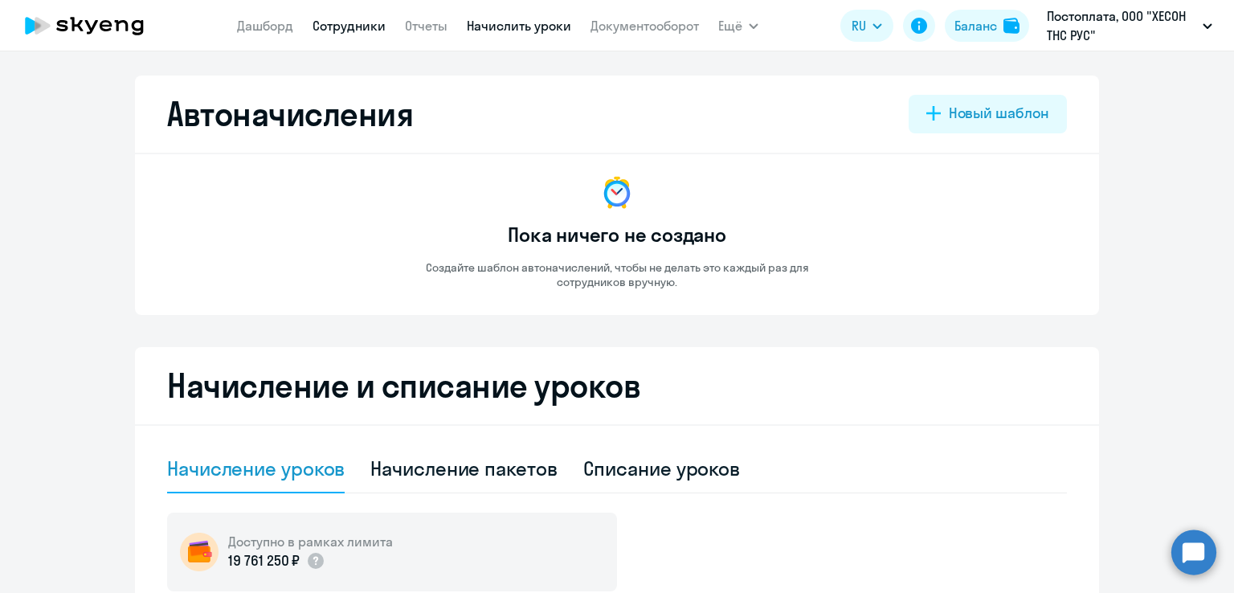
click at [329, 29] on link "Сотрудники" at bounding box center [349, 26] width 73 height 16
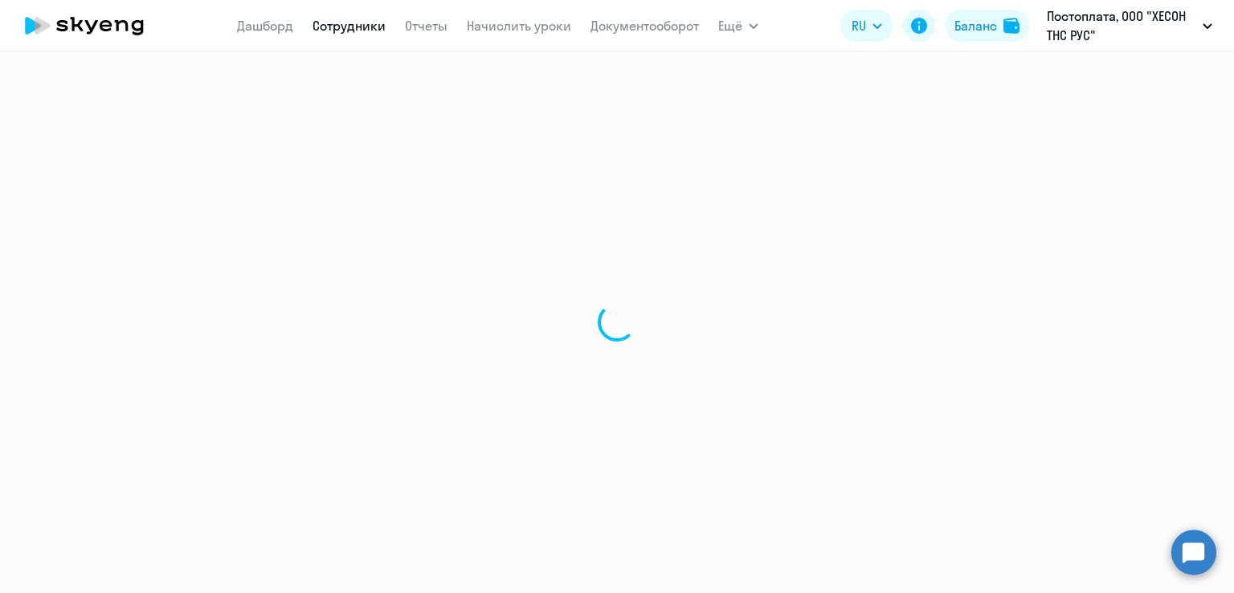
select select "30"
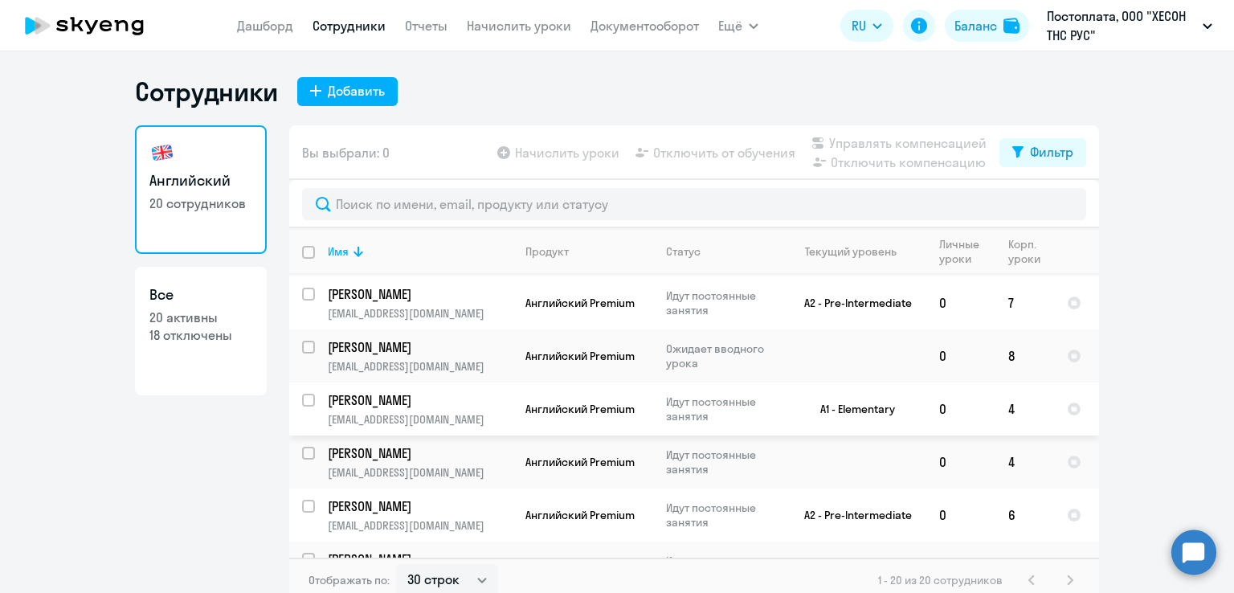
scroll to position [463, 0]
